Goal: Task Accomplishment & Management: Complete application form

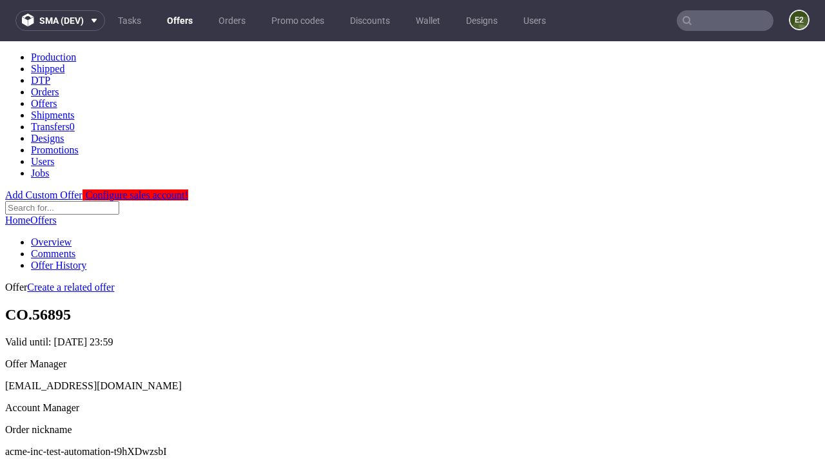
scroll to position [128, 0]
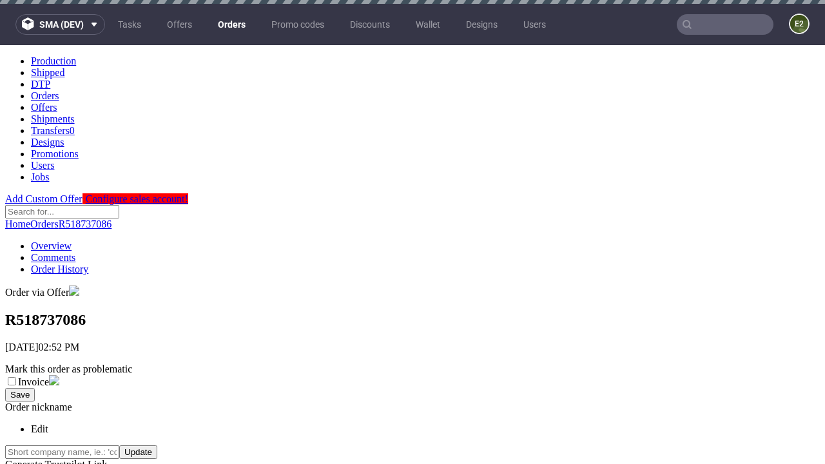
scroll to position [293, 0]
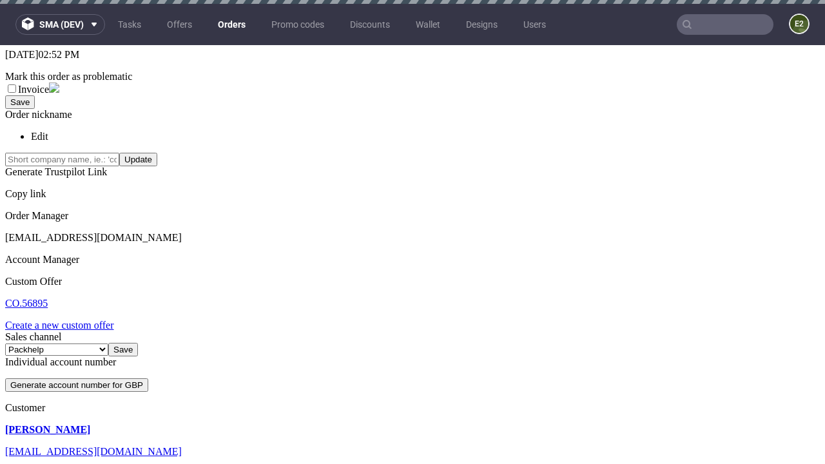
click at [66, 320] on link "Create a new custom offer" at bounding box center [59, 325] width 109 height 11
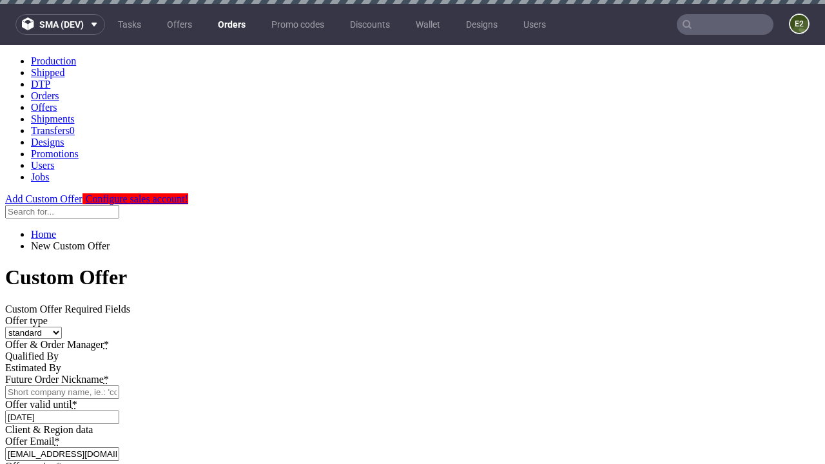
scroll to position [0, 0]
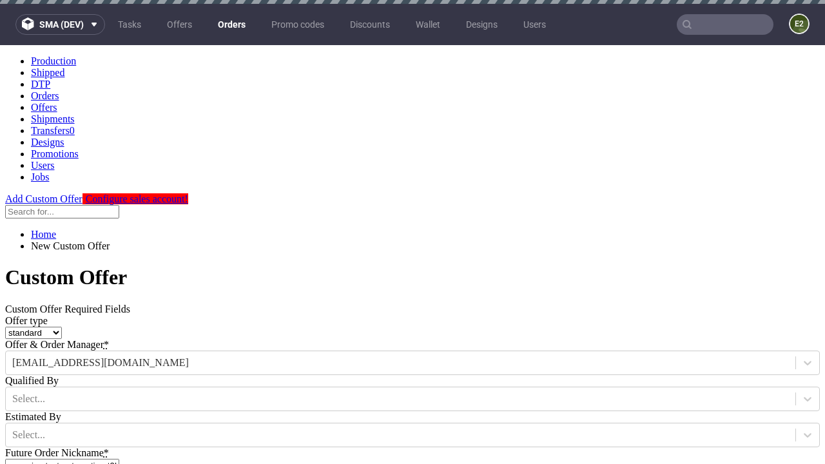
type input "acme-inc-test-automation-t9hXDwzsbI"
type input "2025-10-02"
type input "e2e-user-dFbyi6Hppp@test.com"
select select "gb"
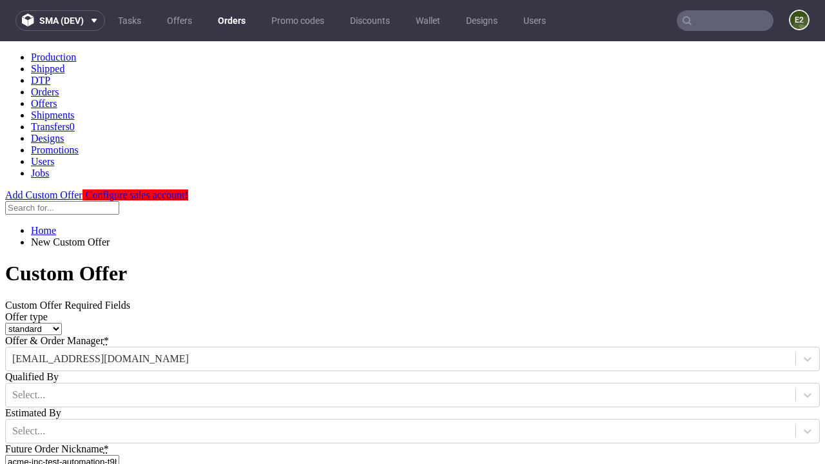
scroll to position [8, 0]
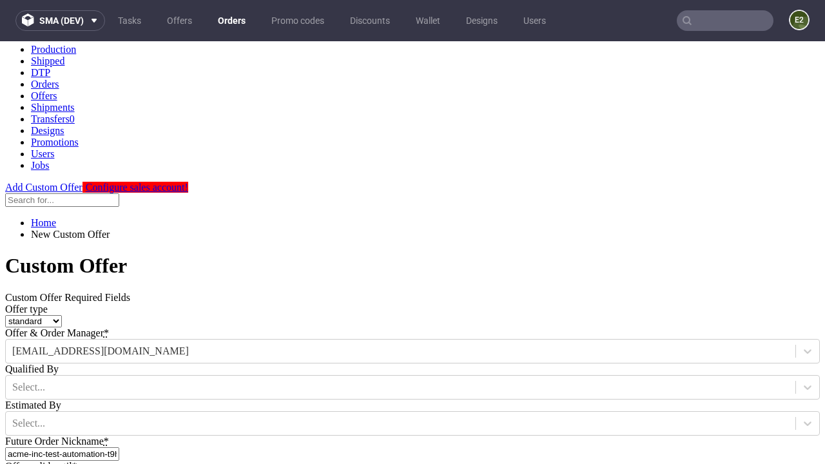
type input "e2e-user-dFbyi6Hppp@test.com"
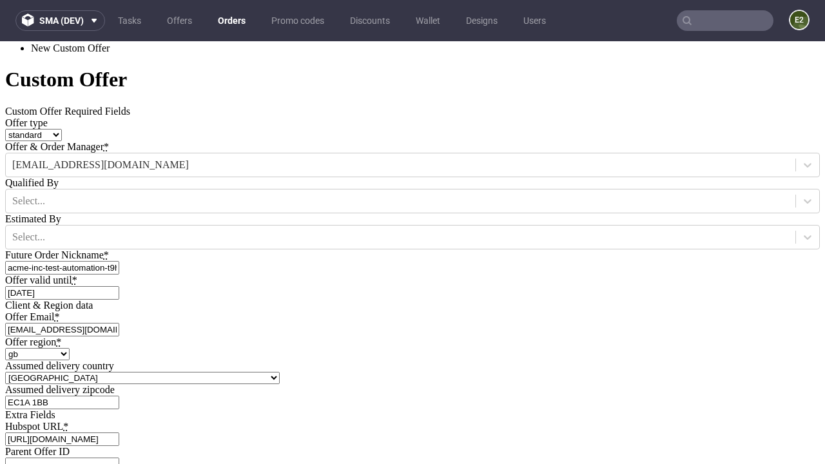
scroll to position [439, 0]
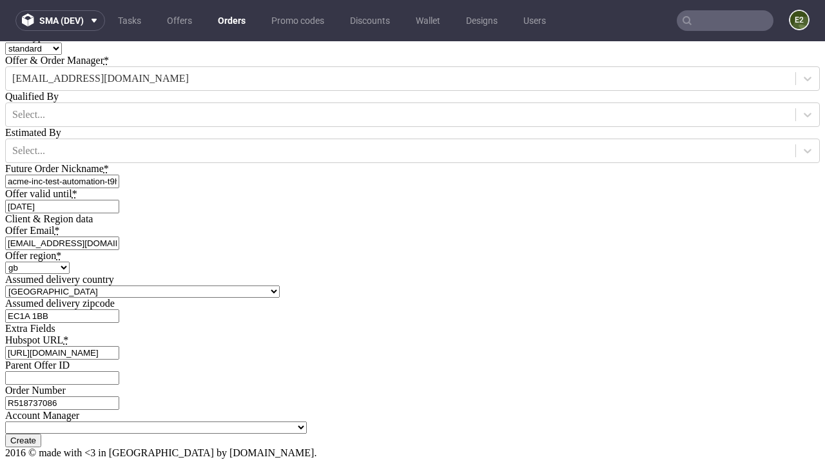
type input "[URL][DOMAIN_NAME]"
click at [41, 434] on input "Create" at bounding box center [23, 441] width 36 height 14
type input "Please wait..."
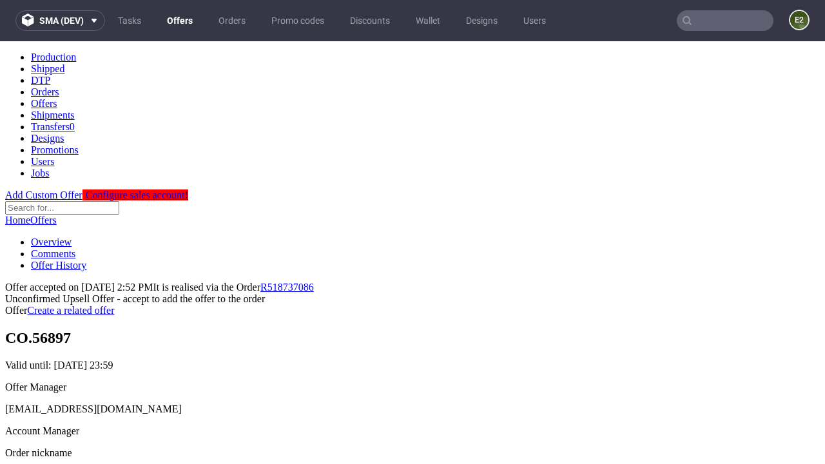
scroll to position [199, 0]
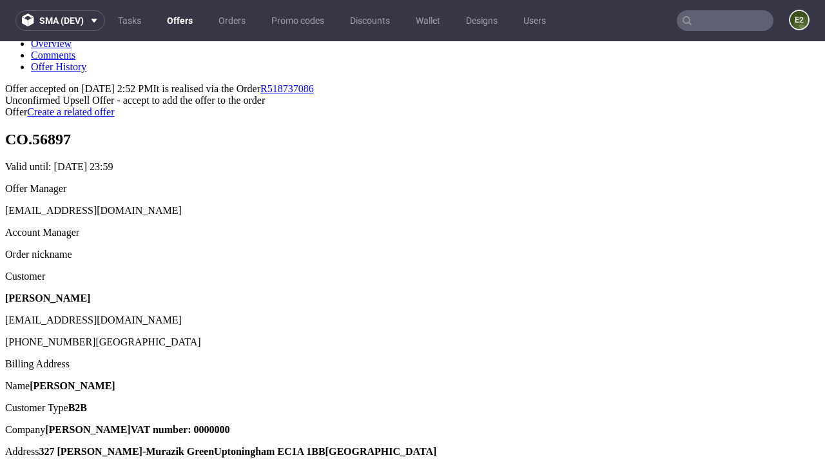
type input "In progress..."
